Goal: Transaction & Acquisition: Book appointment/travel/reservation

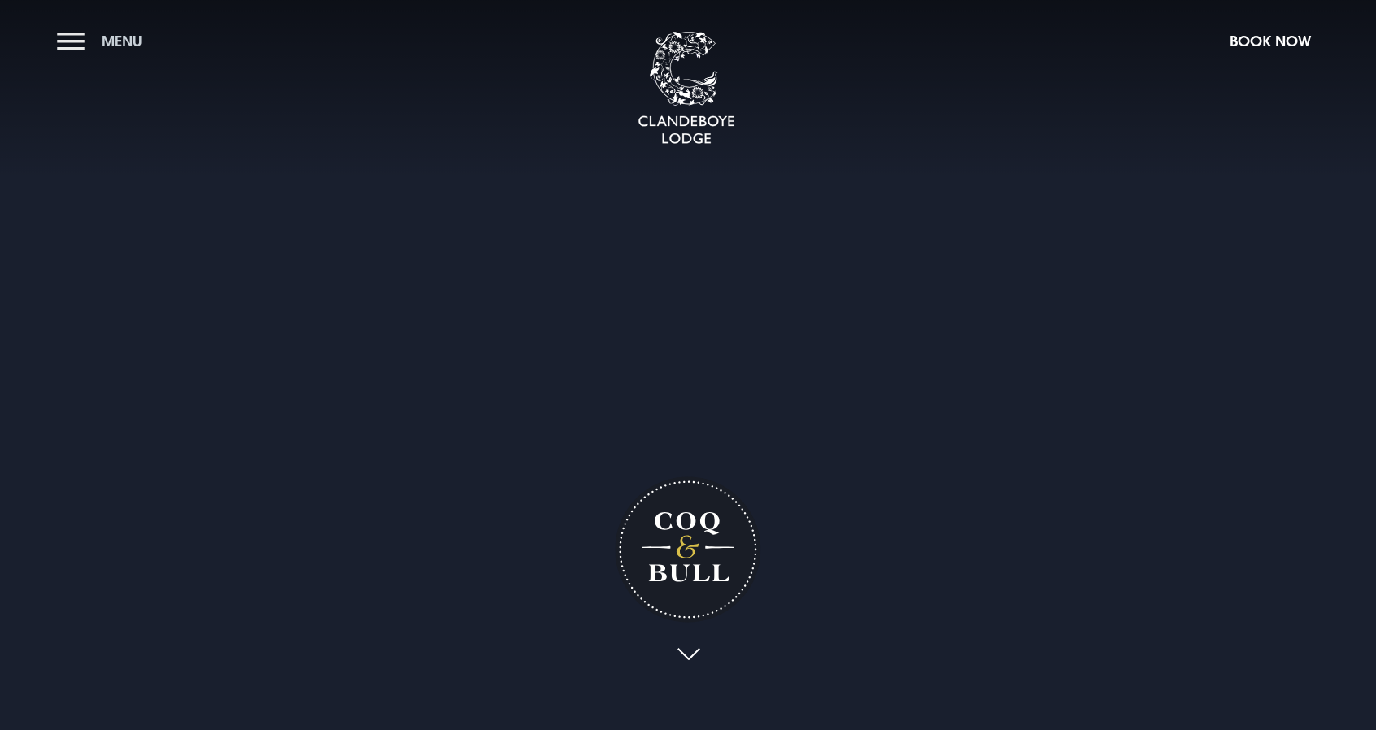
click at [127, 32] on span "Menu" at bounding box center [122, 41] width 41 height 19
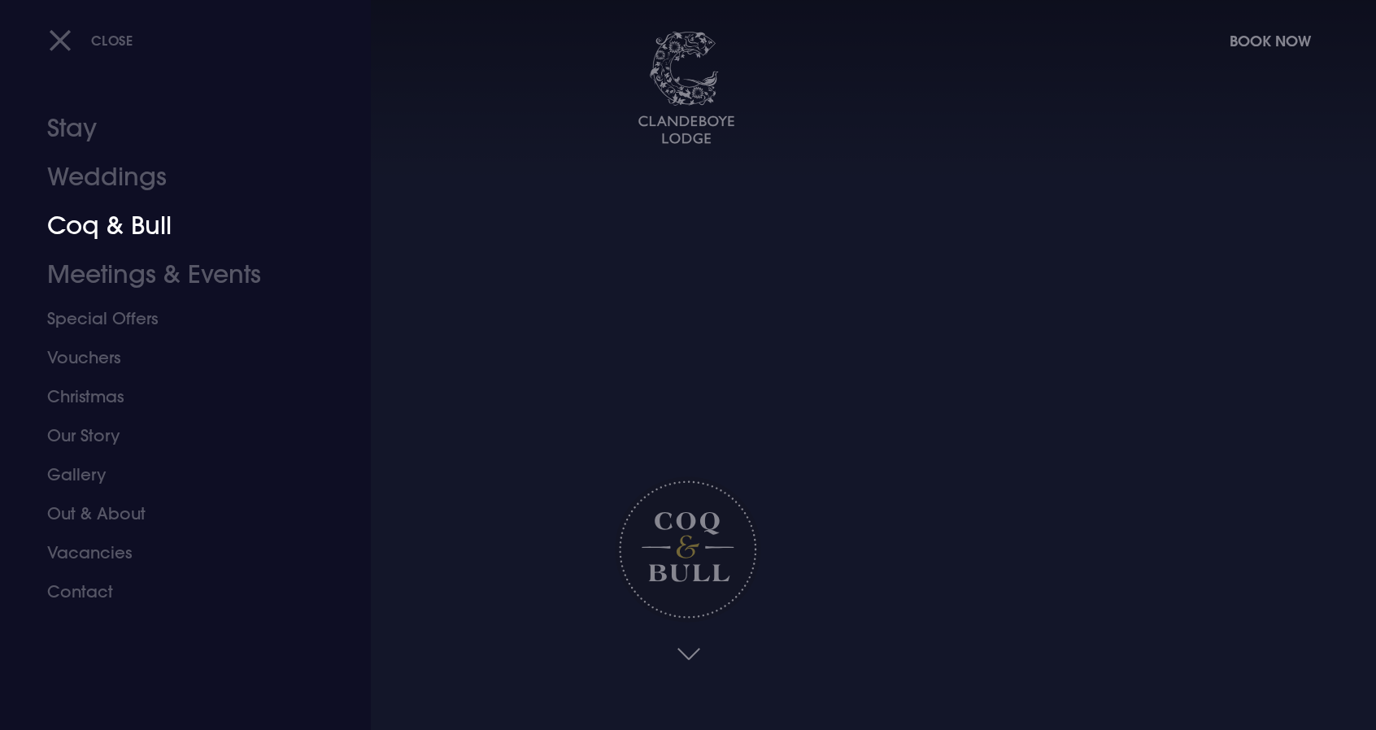
click at [111, 220] on link "Coq & Bull" at bounding box center [175, 226] width 257 height 49
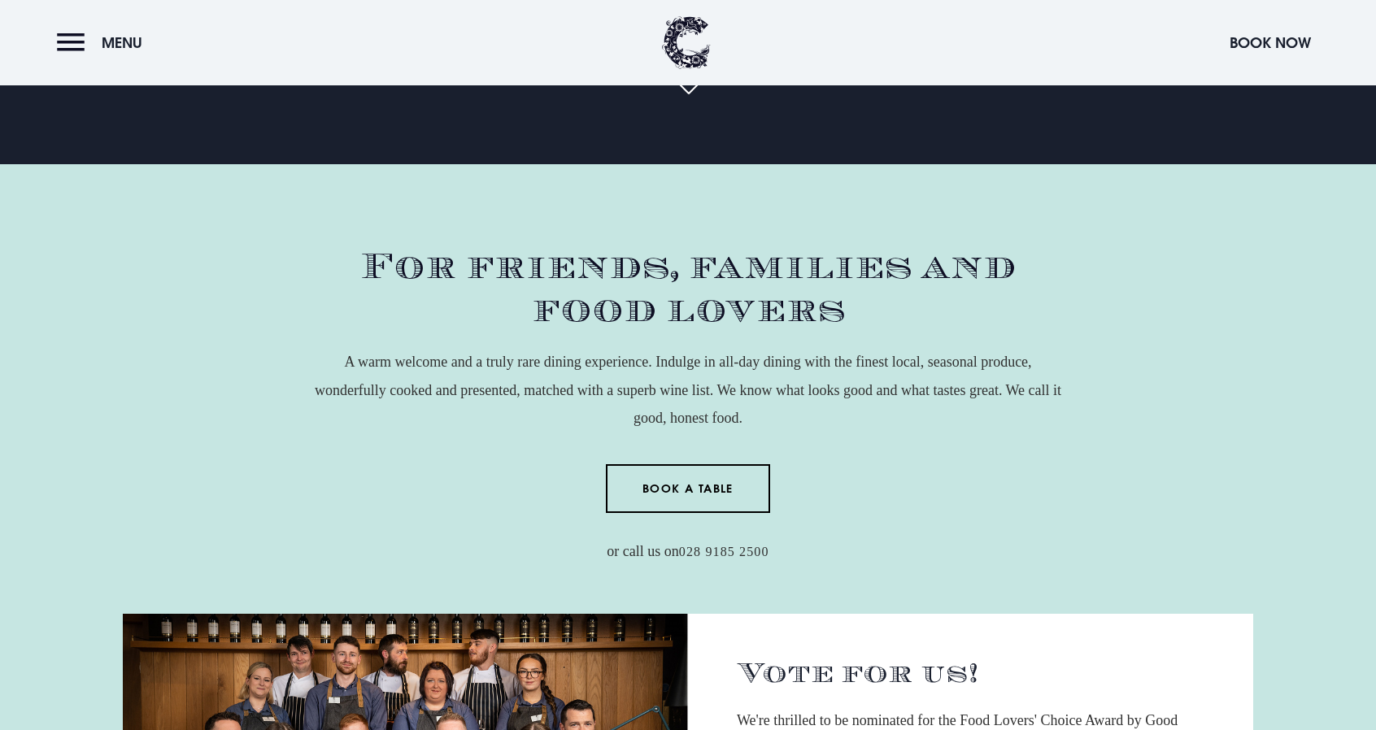
scroll to position [712, 0]
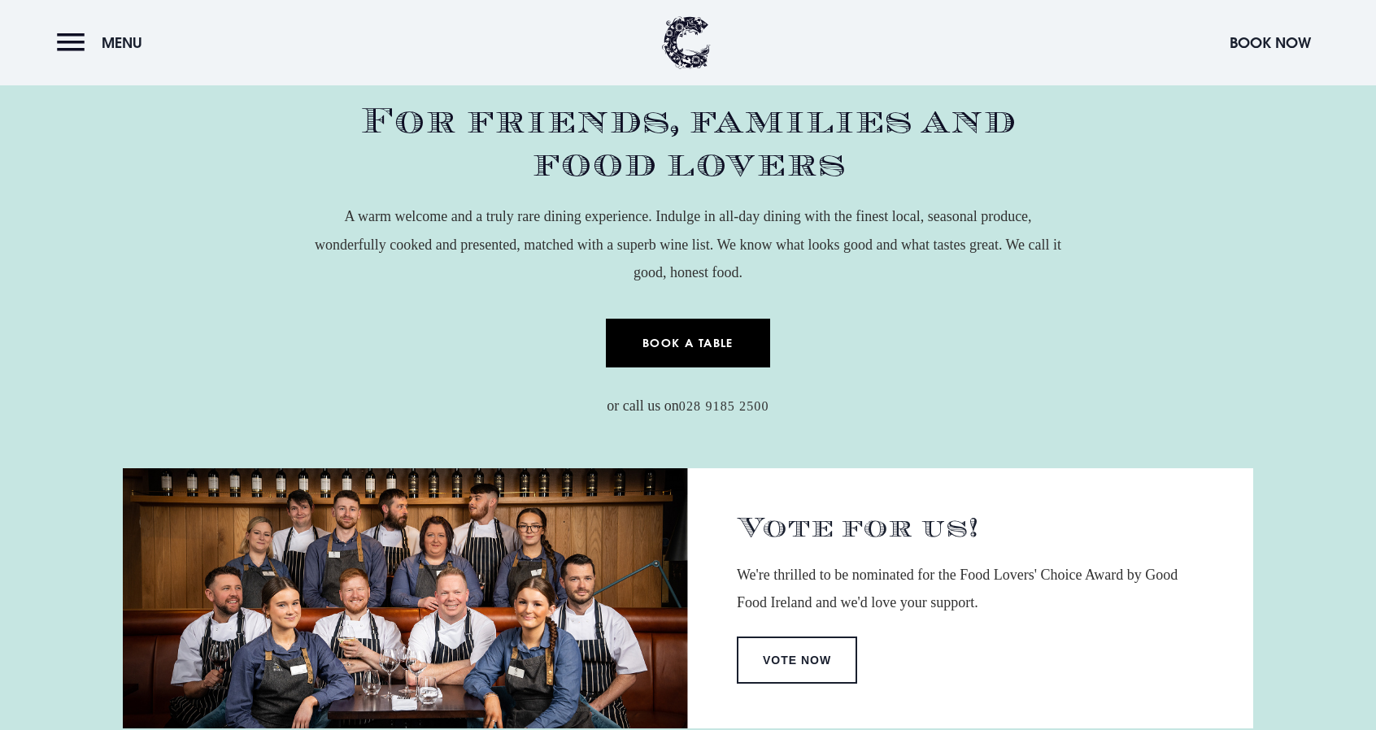
click at [720, 343] on link "Book a Table" at bounding box center [688, 343] width 165 height 49
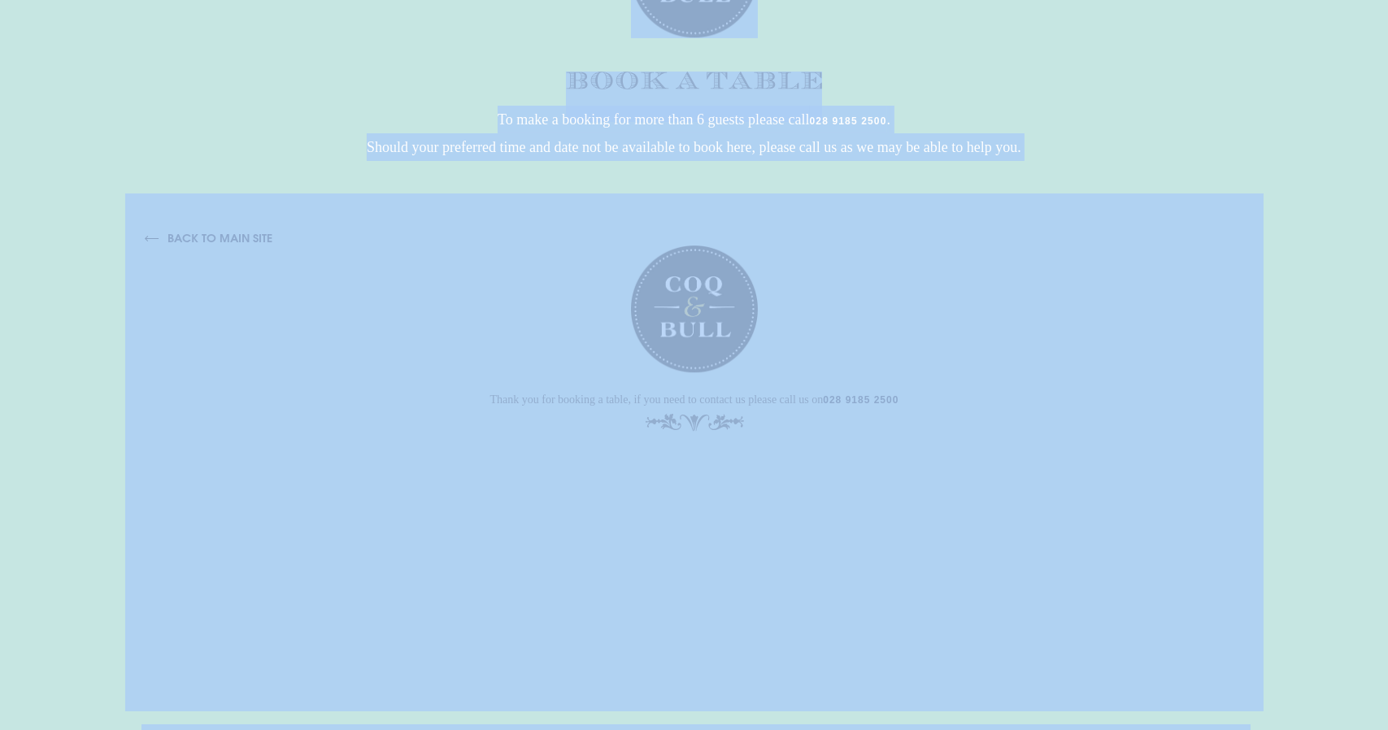
drag, startPoint x: 50, startPoint y: 11, endPoint x: 120, endPoint y: -98, distance: 129.5
click at [120, 0] on html "We value your privacy We use cookies to enhance your browsing experience, serve…" at bounding box center [694, 295] width 1388 height 591
